Goal: Information Seeking & Learning: Learn about a topic

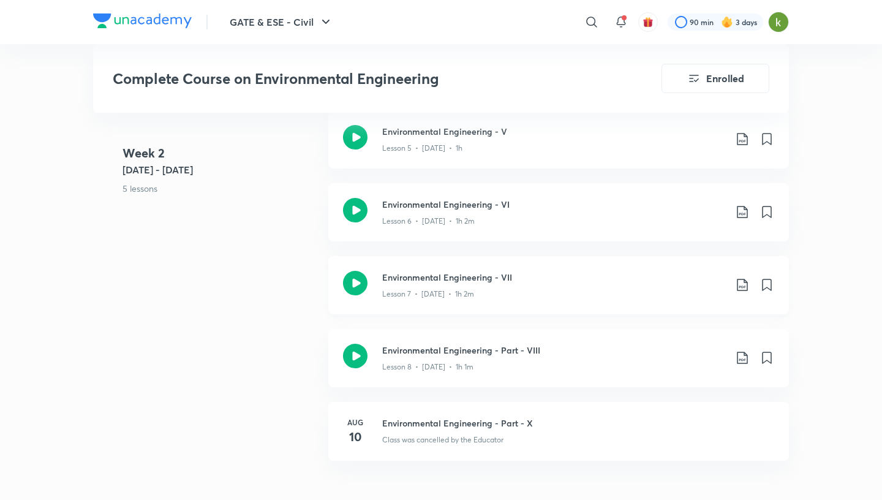
scroll to position [1093, 0]
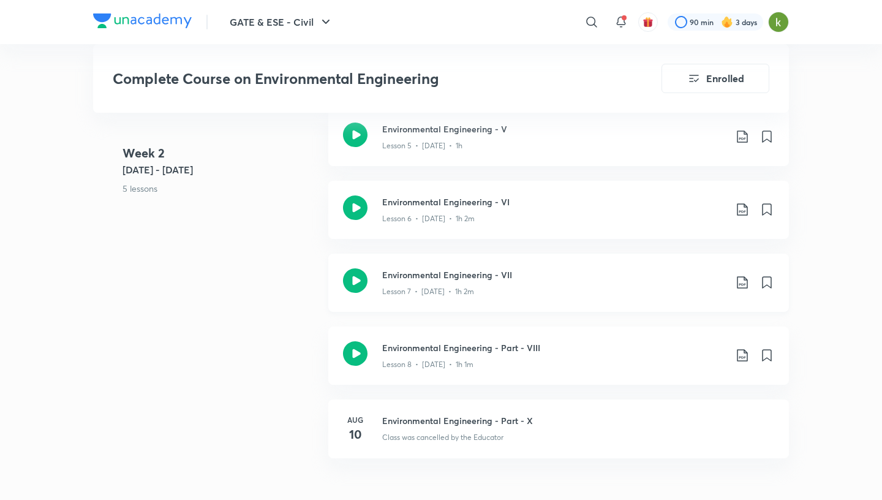
click at [357, 279] on icon at bounding box center [355, 280] width 25 height 25
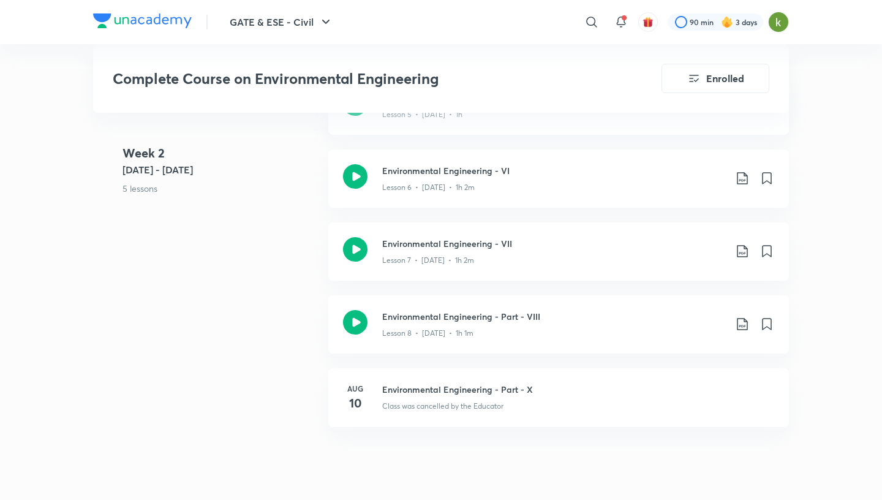
scroll to position [1126, 0]
click at [361, 319] on icon at bounding box center [355, 321] width 25 height 25
